Goal: Contribute content: Add original content to the website for others to see

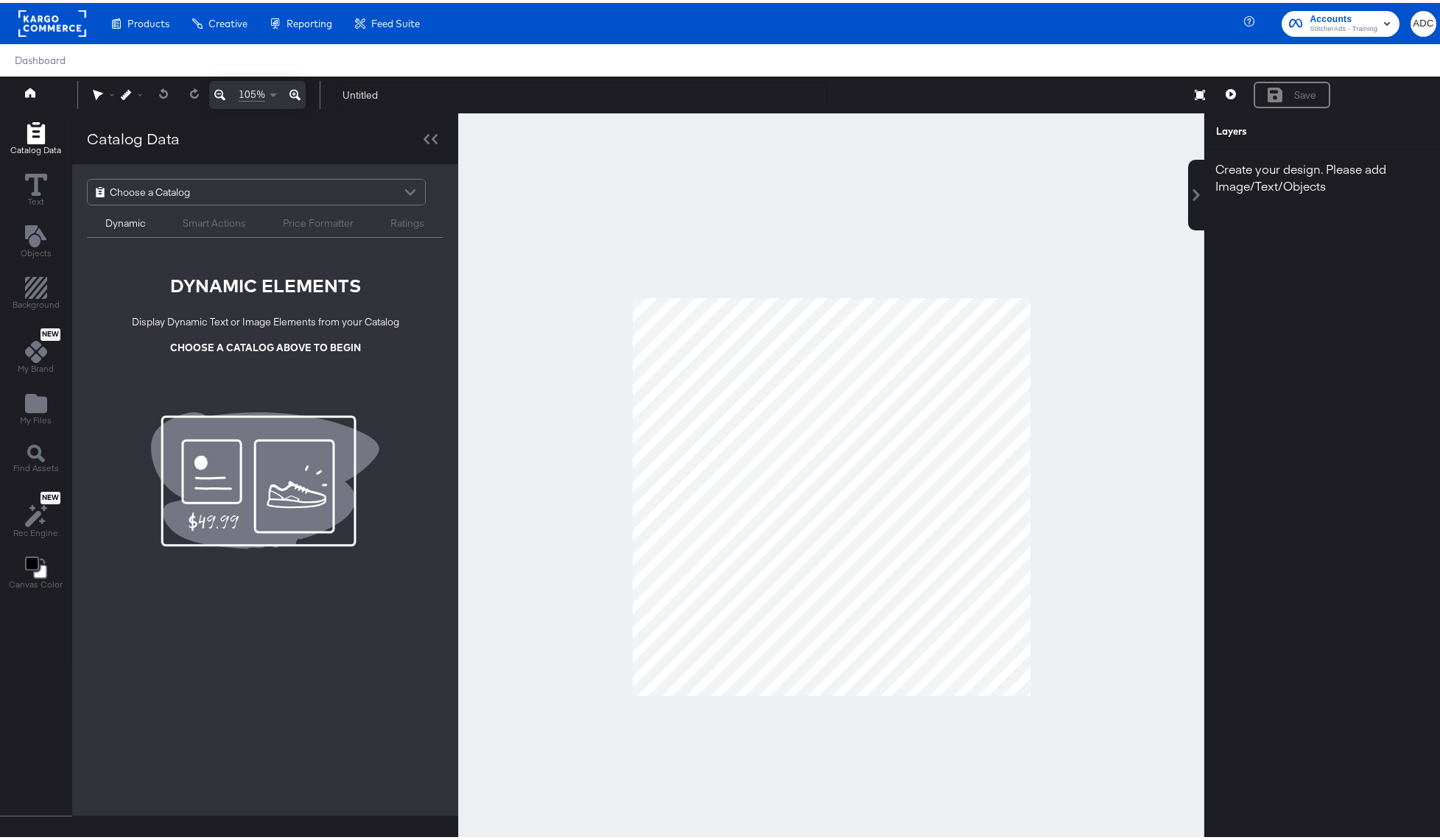
click at [230, 194] on div "Choose a Catalog" at bounding box center [256, 189] width 337 height 25
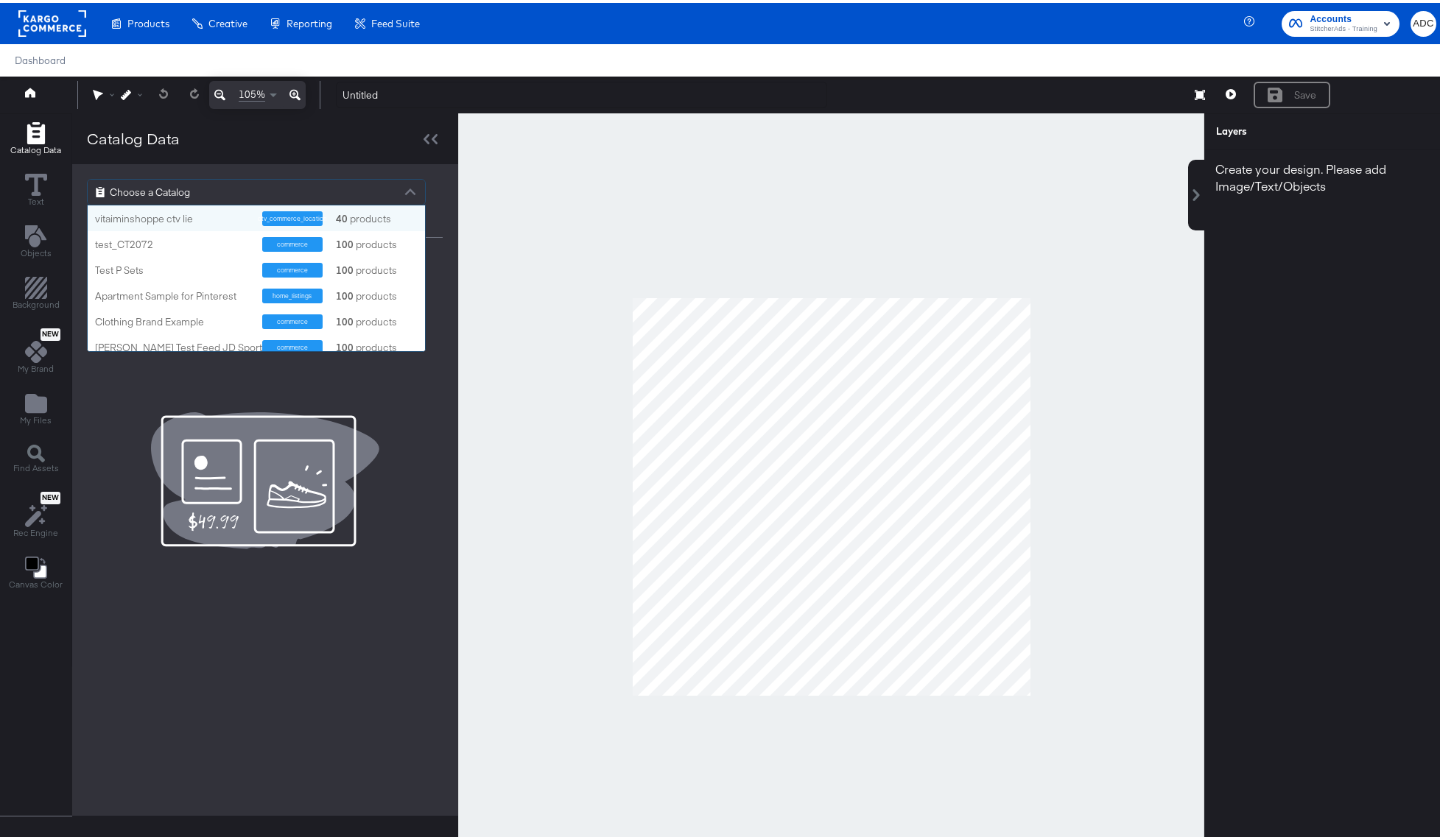
scroll to position [134, 327]
click at [131, 243] on div "test_CT2072" at bounding box center [173, 241] width 156 height 14
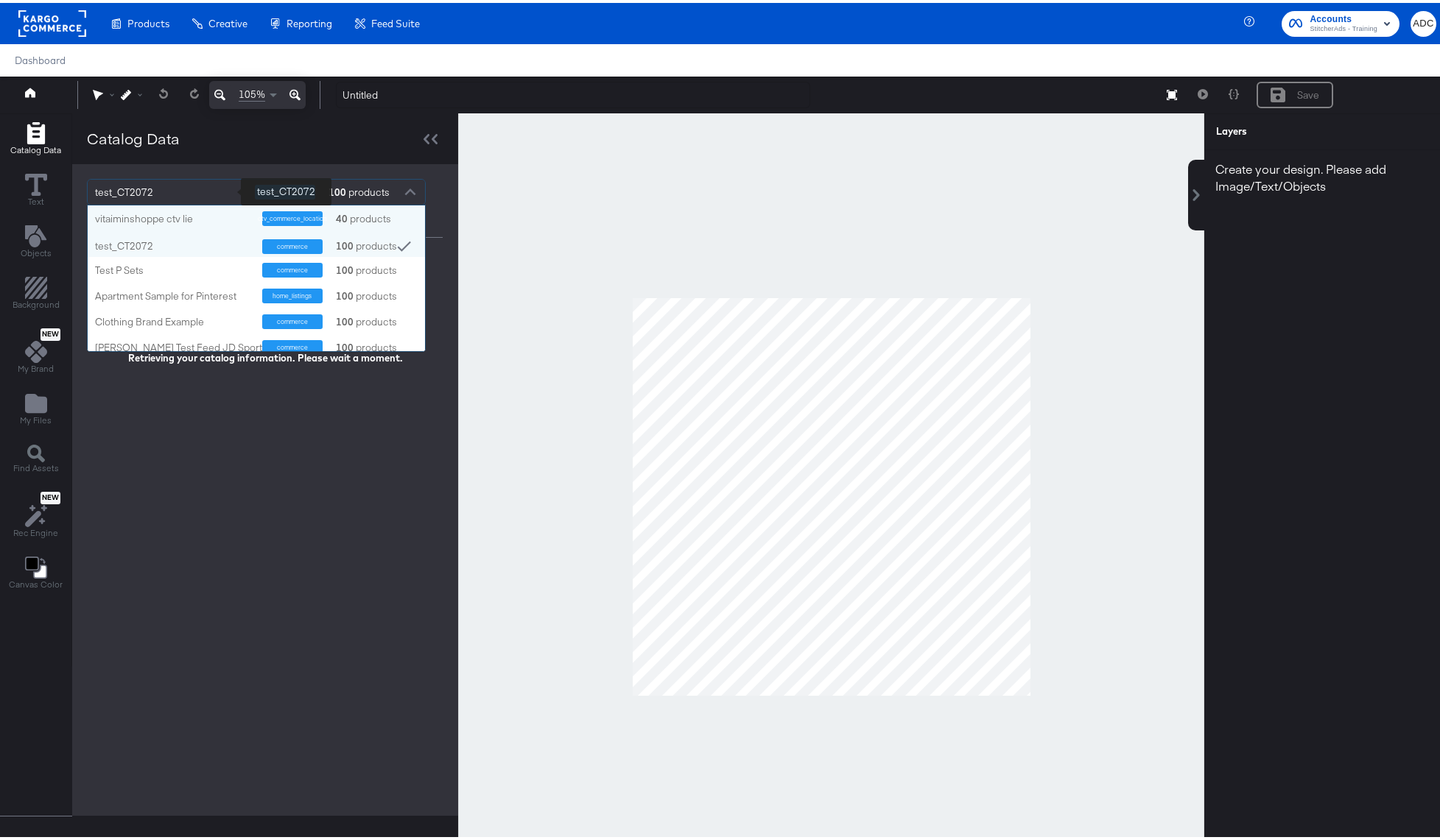
click at [229, 189] on div "test_CT2072" at bounding box center [169, 189] width 149 height 25
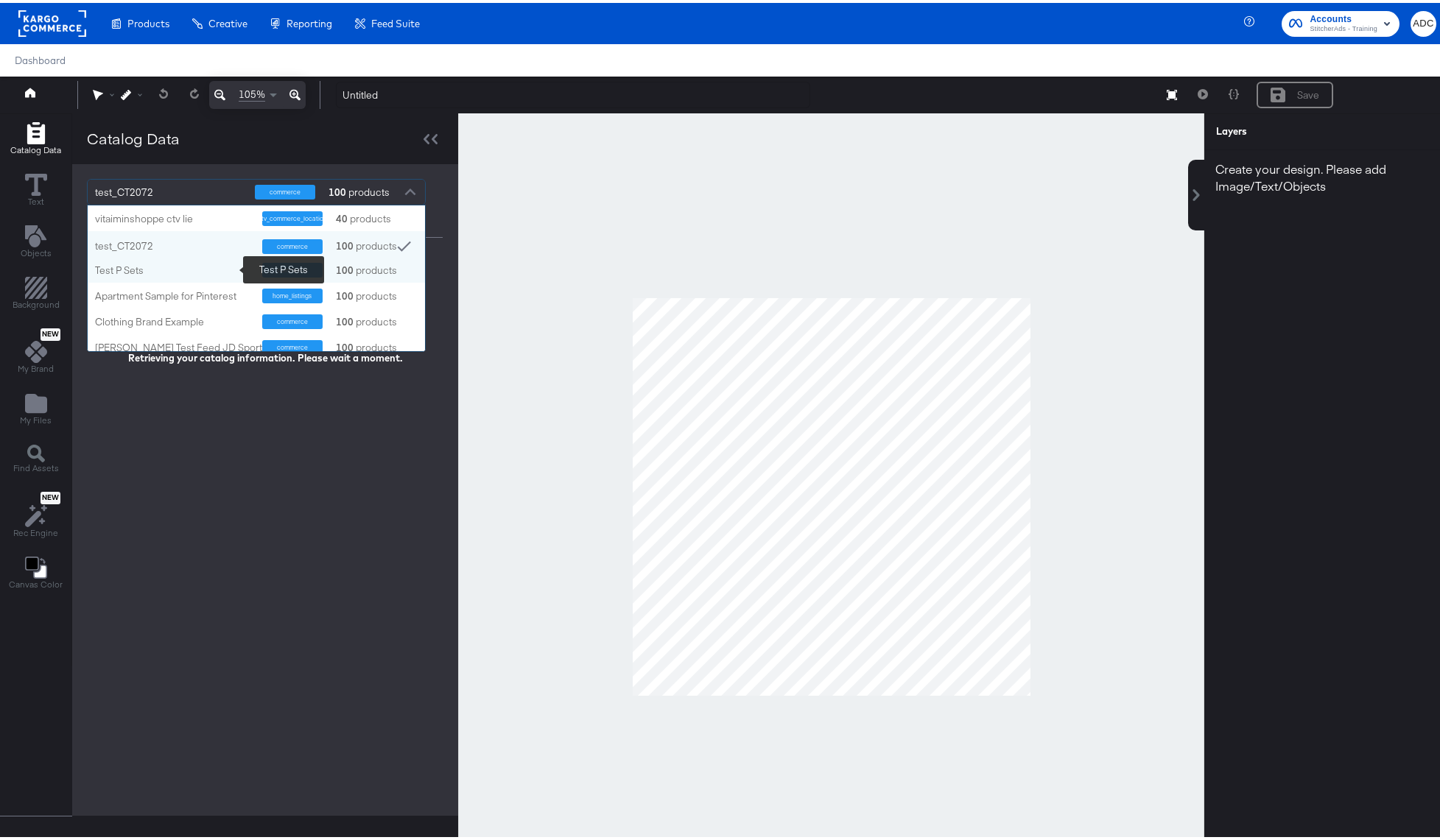
click at [111, 262] on div "Test P Sets" at bounding box center [173, 267] width 156 height 14
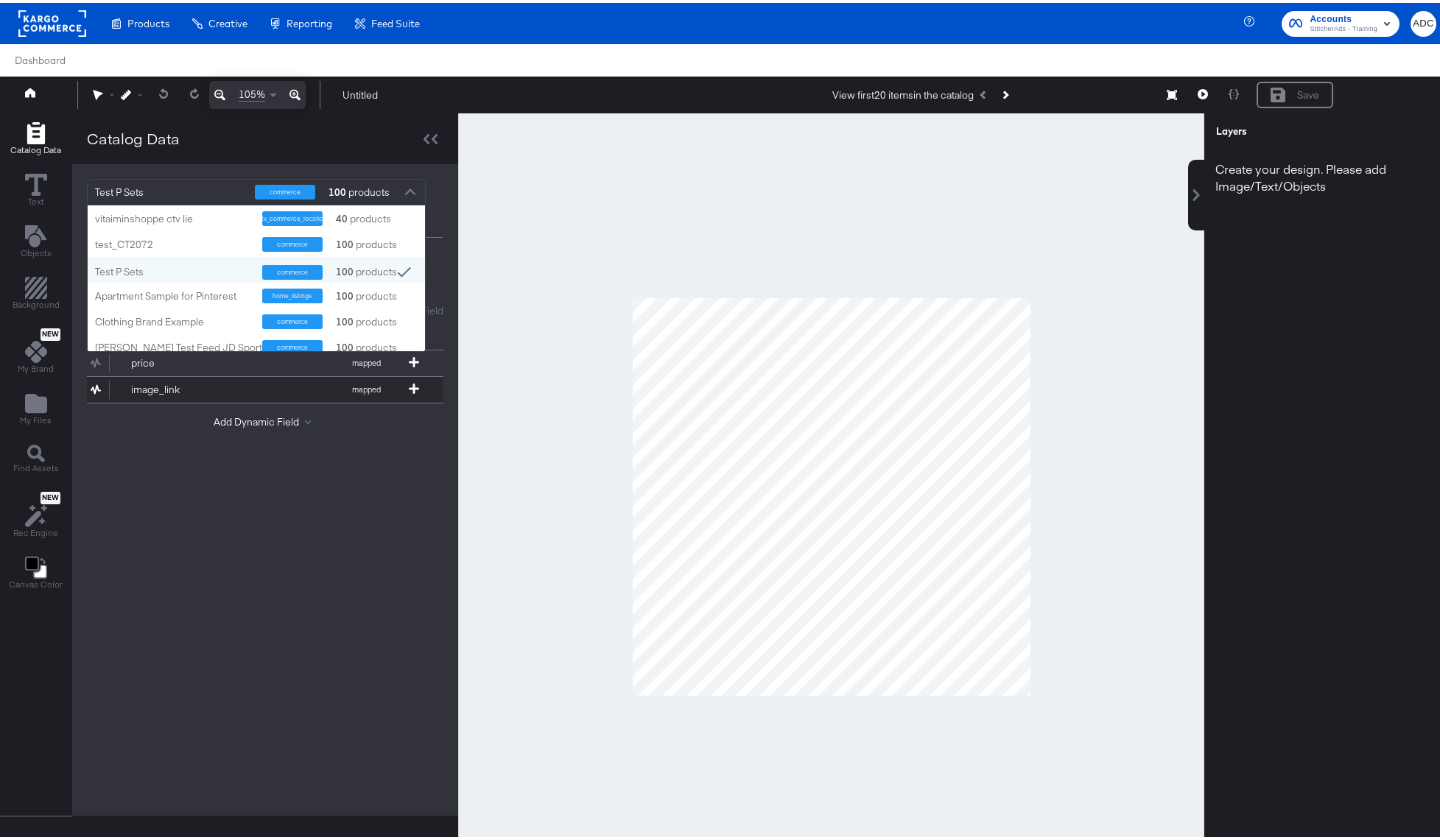
click at [149, 391] on div "image_link" at bounding box center [185, 386] width 107 height 14
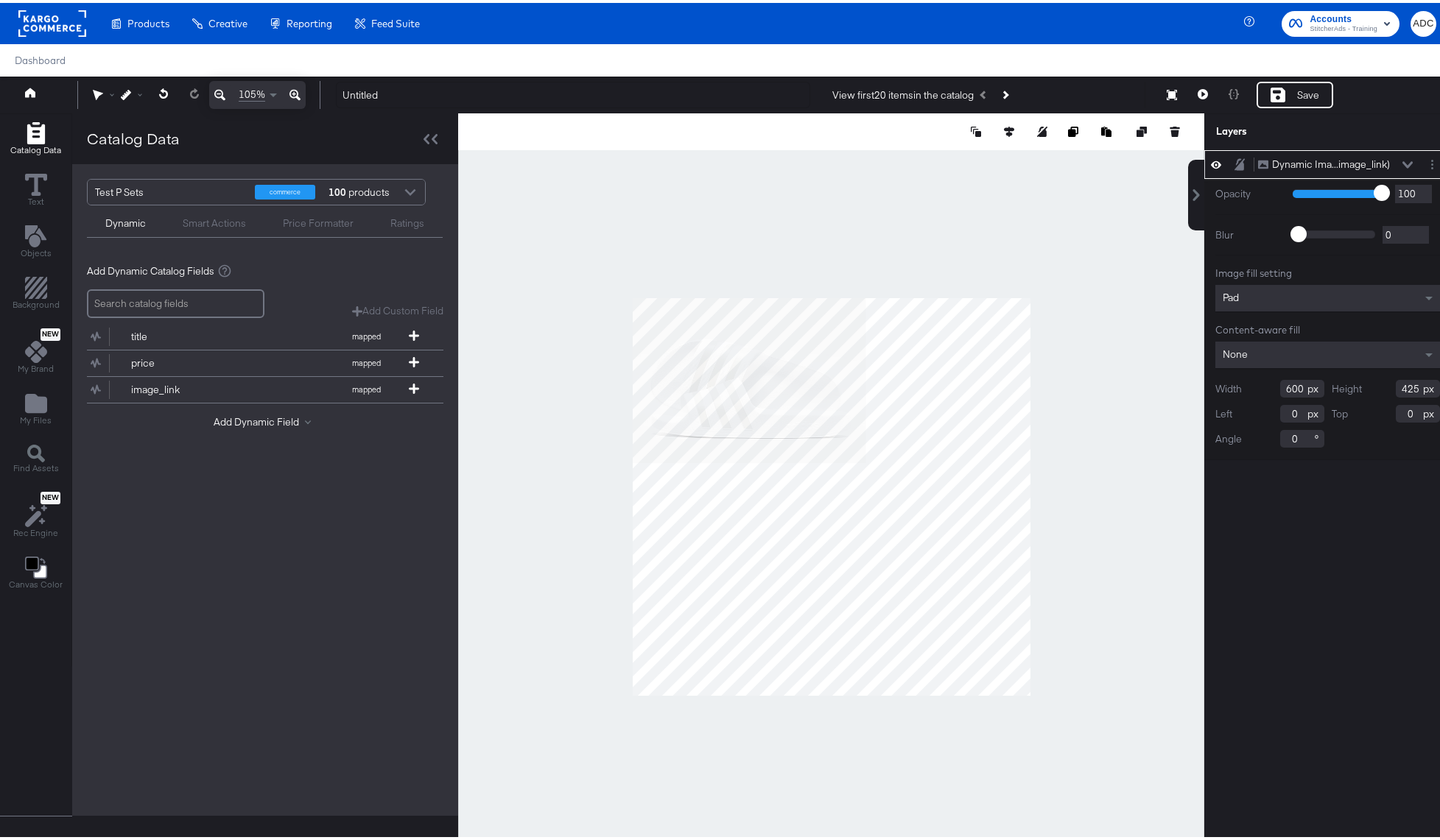
type input "222"
type input "252"
click at [1187, 87] on button at bounding box center [1203, 92] width 31 height 27
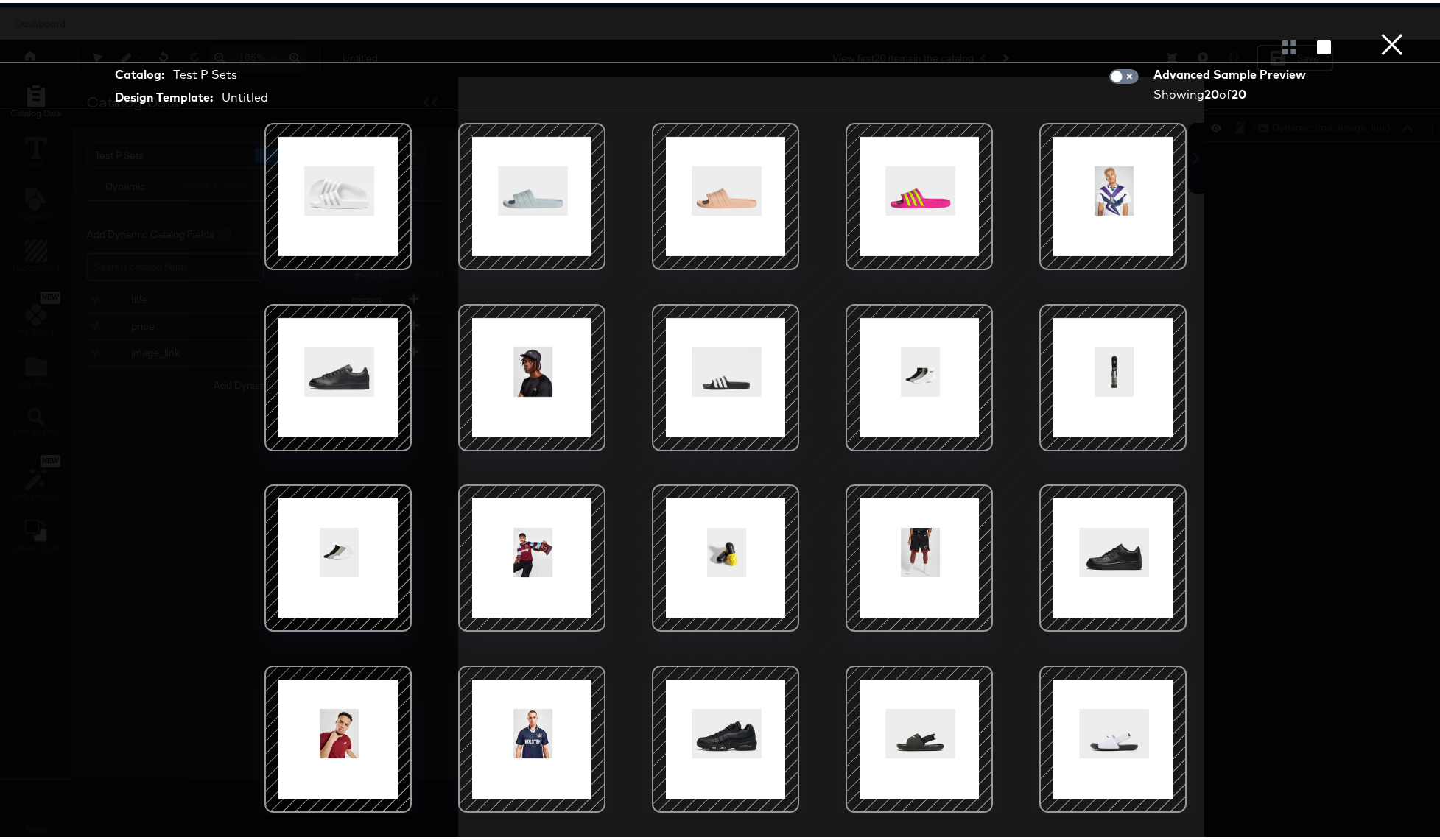
scroll to position [37, 0]
click at [1395, 29] on div at bounding box center [725, 44] width 1451 height 29
click at [1389, 29] on button "×" at bounding box center [1391, 15] width 29 height 29
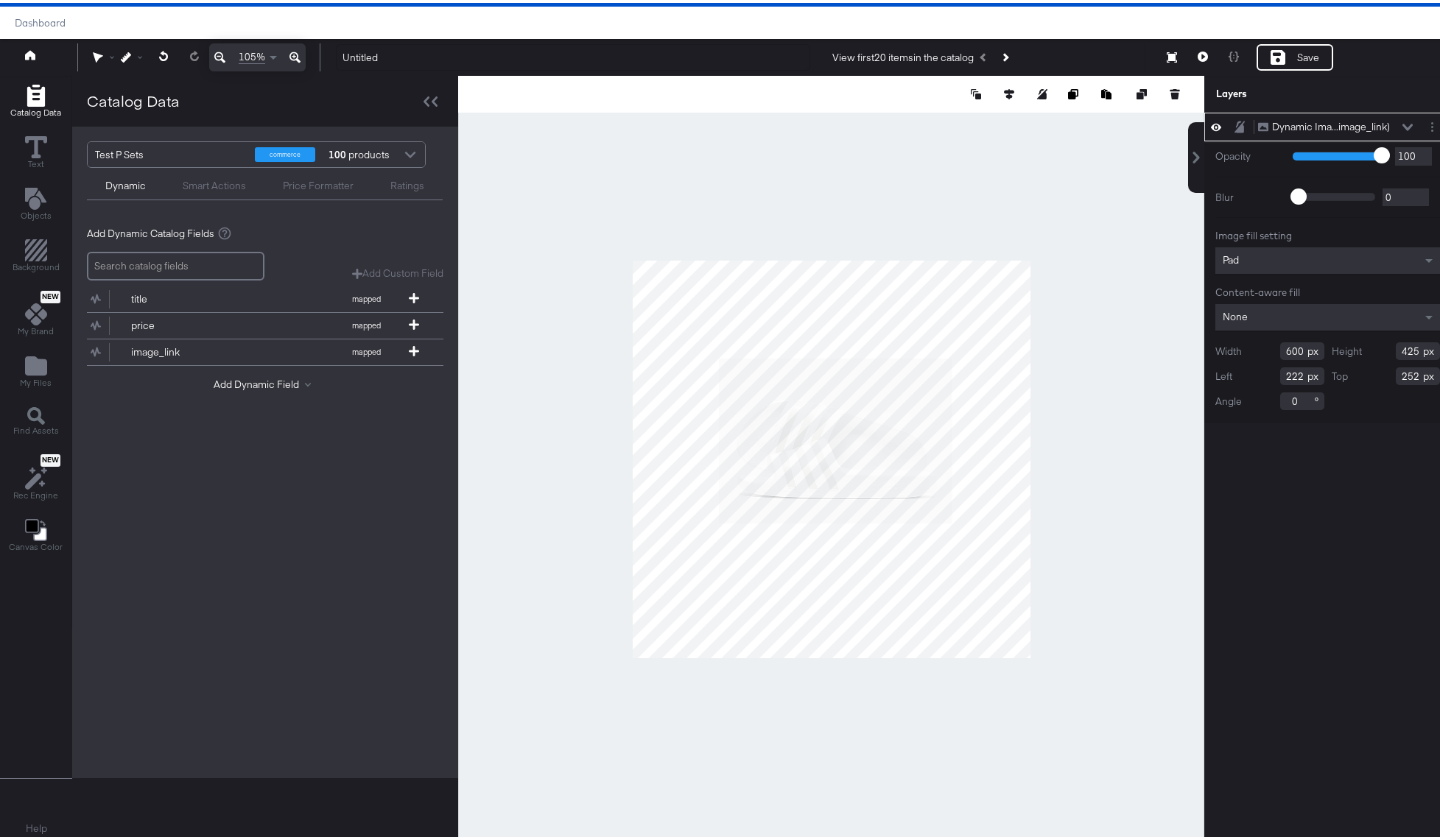
type input "47"
type input "152"
click at [1187, 53] on button at bounding box center [1203, 54] width 31 height 27
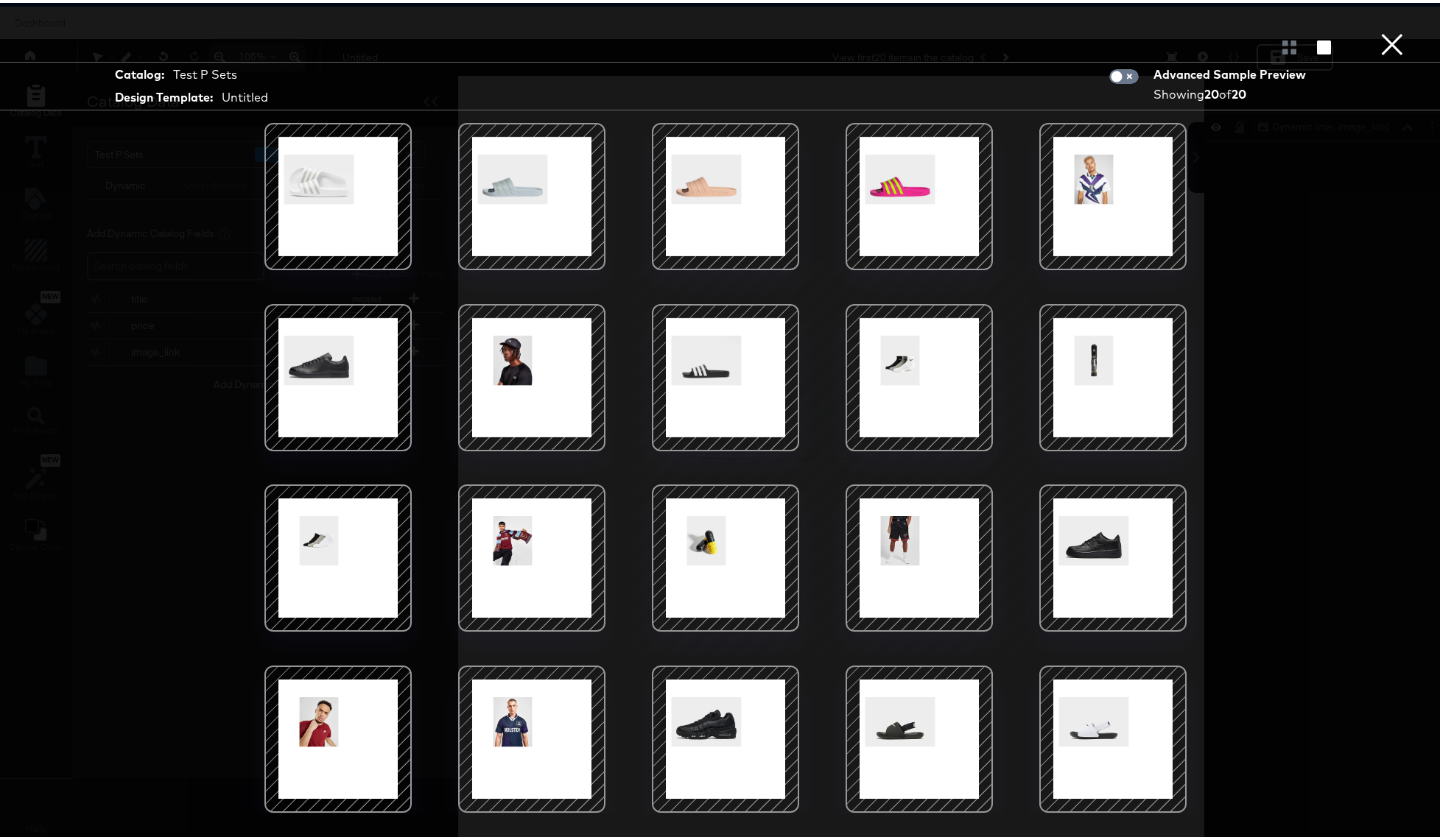
click at [1385, 29] on button "×" at bounding box center [1391, 15] width 29 height 29
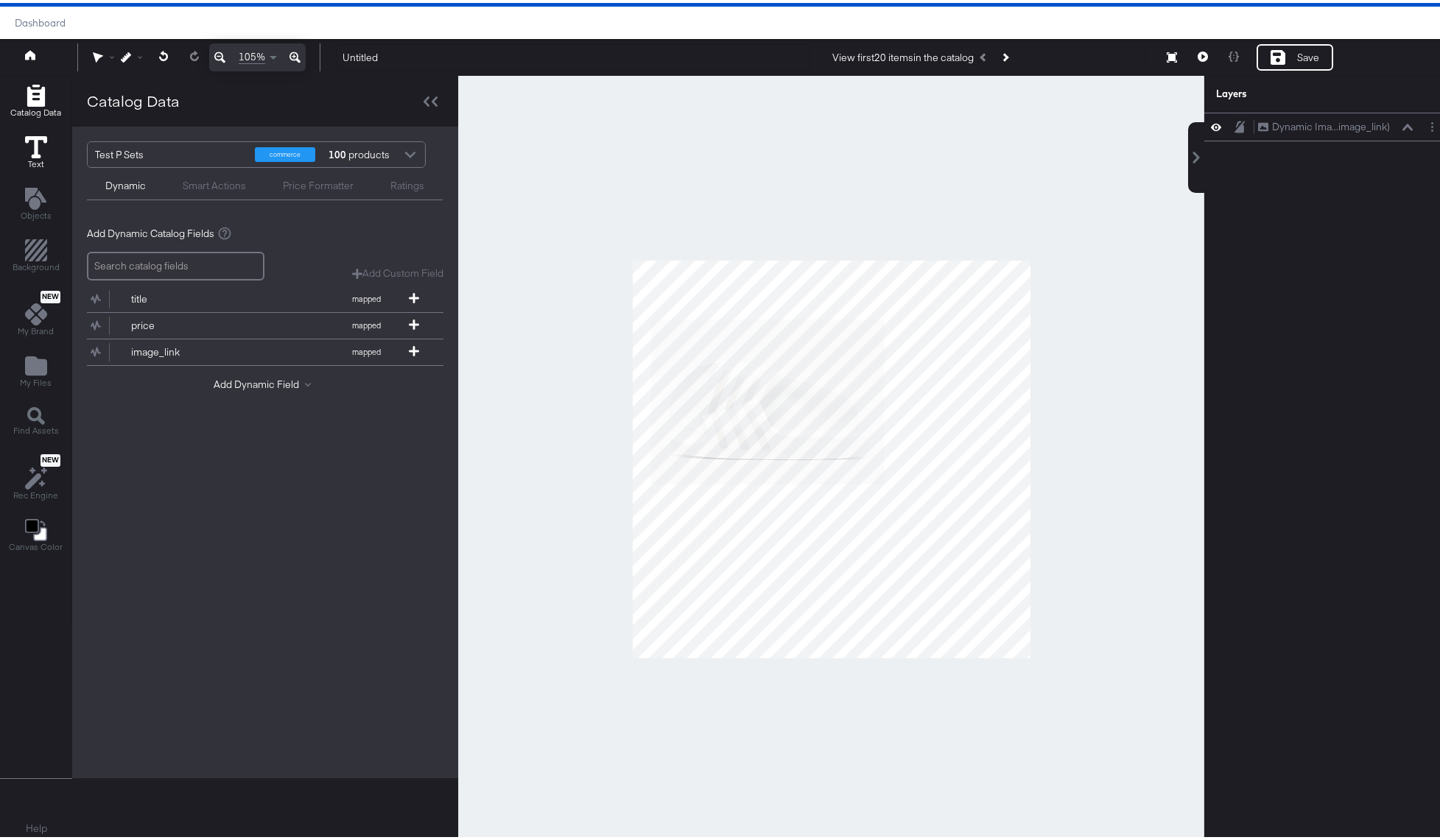
click at [36, 140] on icon at bounding box center [36, 143] width 22 height 22
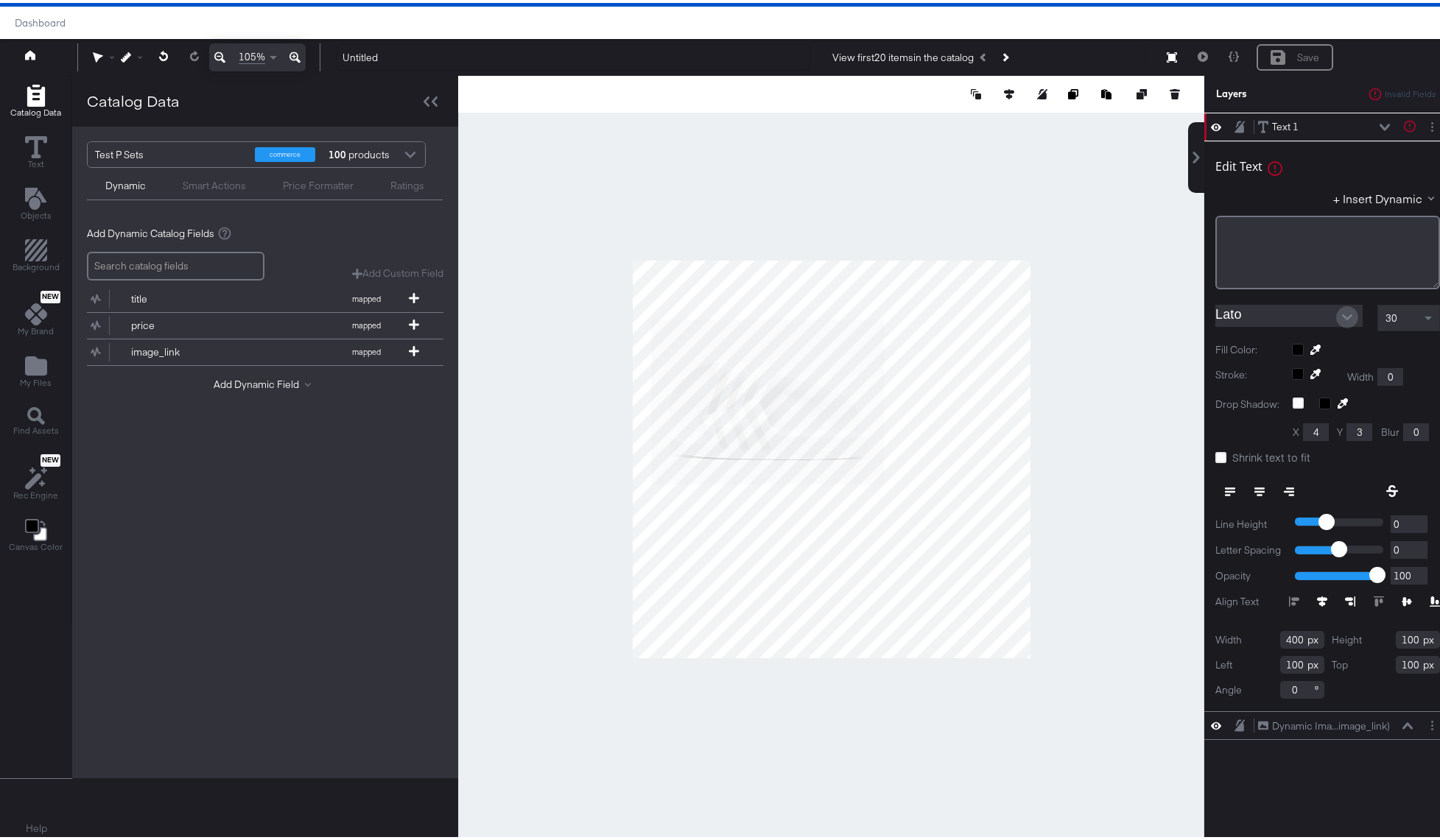
click at [1342, 316] on icon "Open" at bounding box center [1347, 314] width 11 height 11
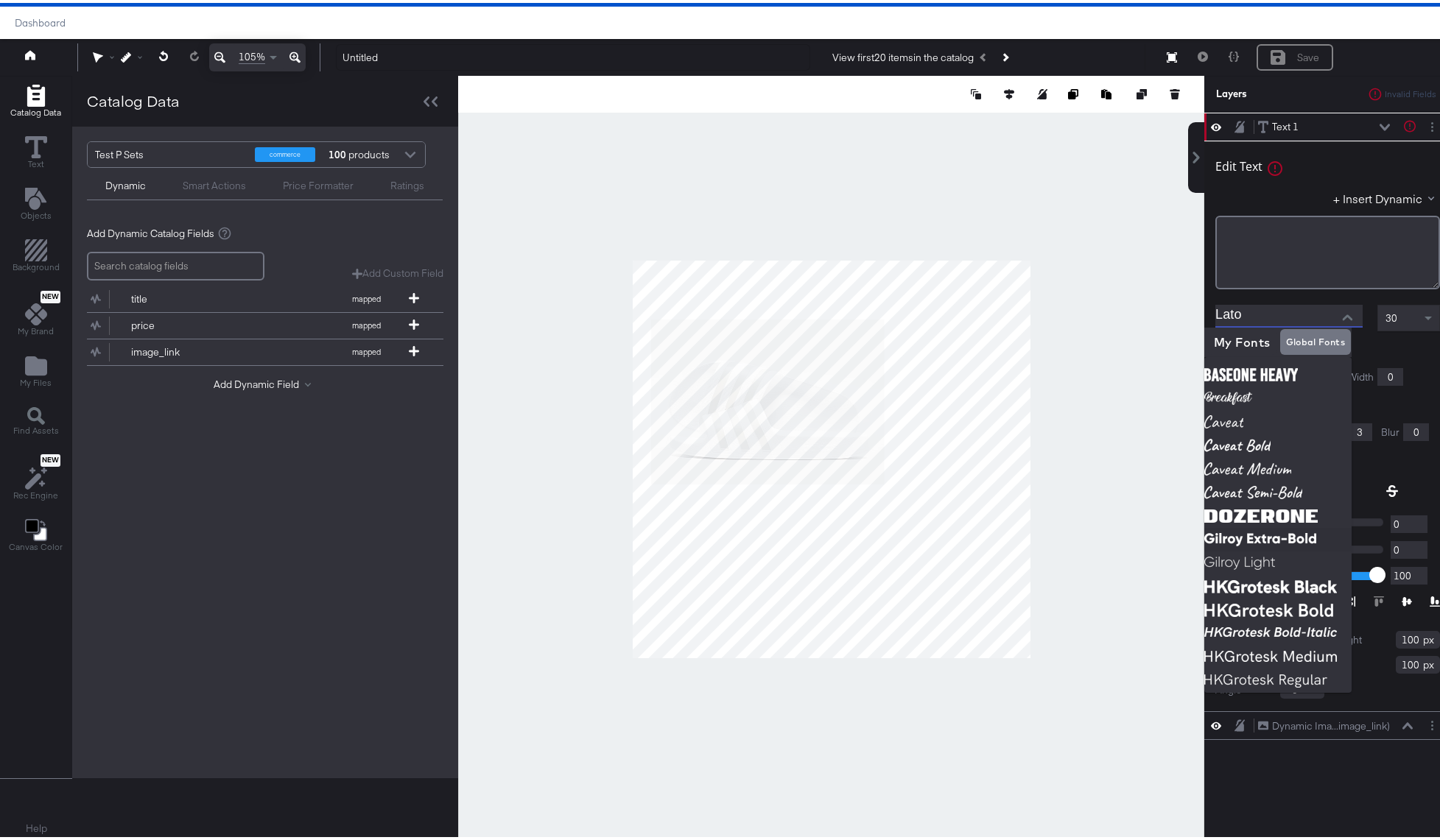
click at [268, 565] on div "Test P Sets commerce 100 products Dynamic Smart Actions Price Formatter Ratings…" at bounding box center [265, 450] width 386 height 651
click at [35, 363] on icon "Add Files" at bounding box center [36, 363] width 22 height 19
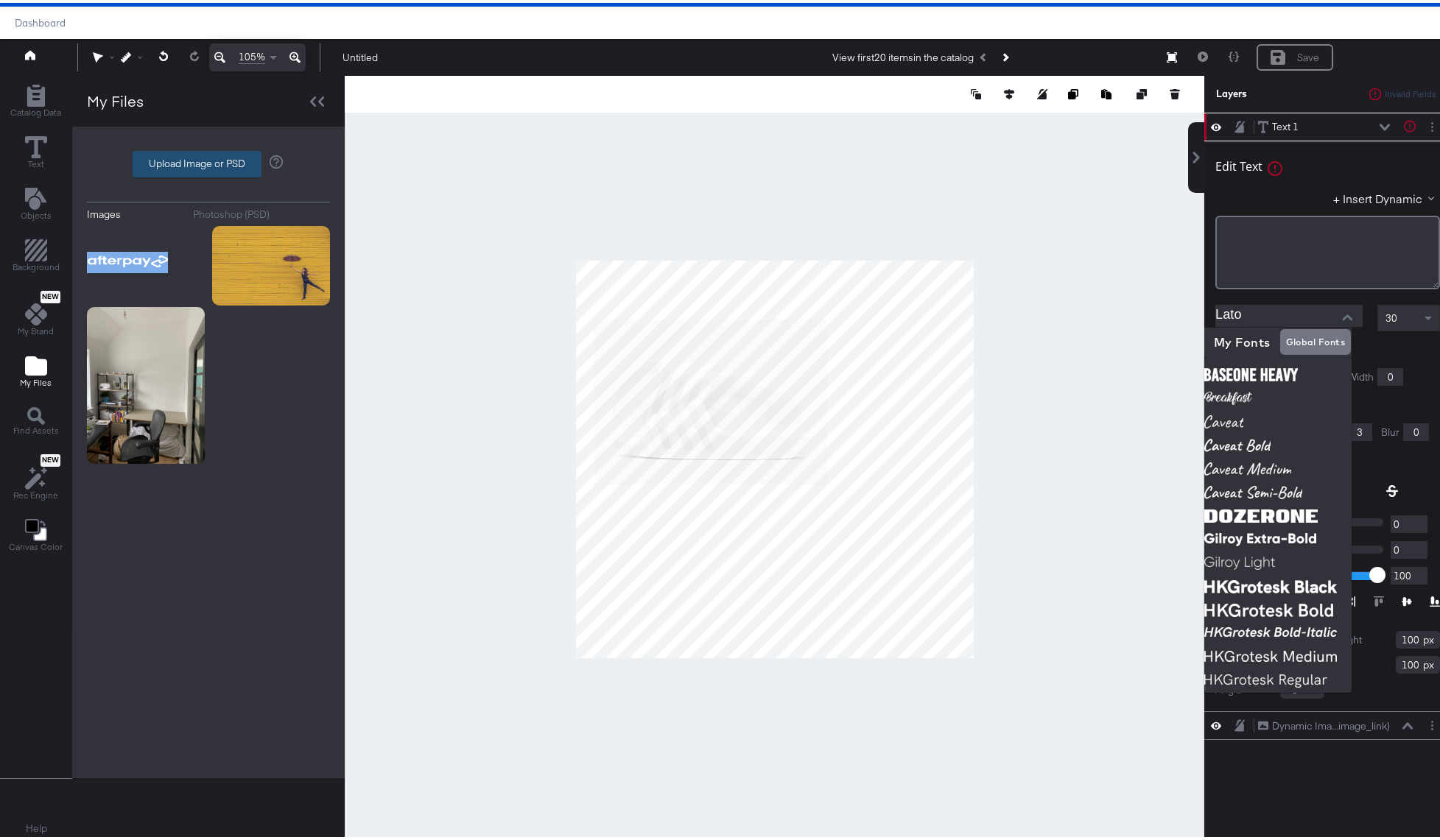
click at [169, 165] on label "Upload Image or PSD" at bounding box center [196, 161] width 127 height 25
click at [208, 161] on input "Upload Image or PSD" at bounding box center [208, 161] width 0 height 0
click at [192, 165] on label "Upload Image or PSD" at bounding box center [196, 161] width 127 height 25
click at [208, 161] on input "Upload Image or PSD" at bounding box center [208, 161] width 0 height 0
click at [190, 156] on label "Upload Image or PSD" at bounding box center [196, 161] width 127 height 25
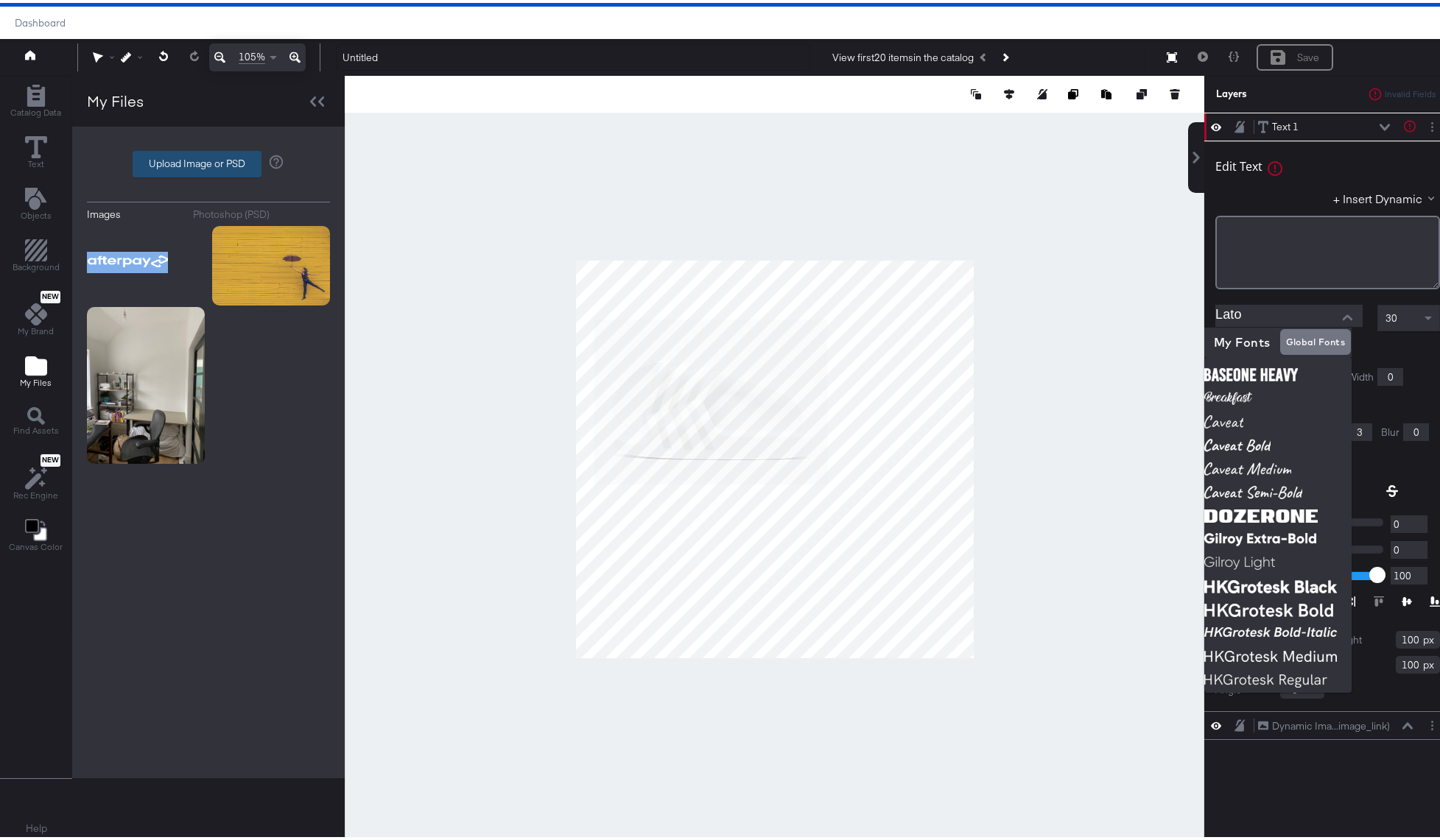
click at [208, 161] on input "Upload Image or PSD" at bounding box center [208, 161] width 0 height 0
type input "C:\fakepath\lagartos-800x375.jpg"
